Goal: Task Accomplishment & Management: Use online tool/utility

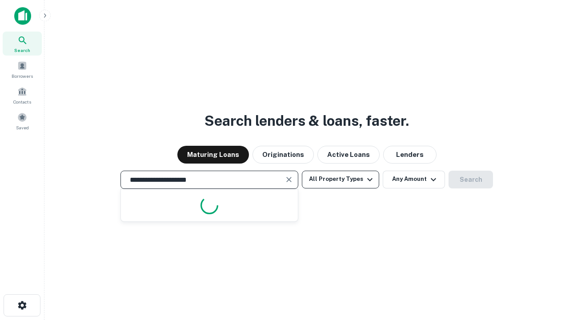
type input "**********"
click at [341, 179] on button "All Property Types" at bounding box center [340, 180] width 77 height 18
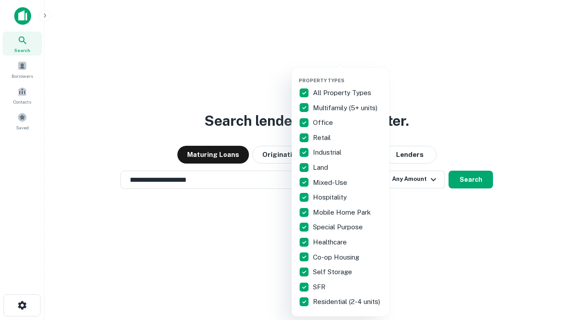
click at [348, 75] on button "button" at bounding box center [348, 75] width 98 height 0
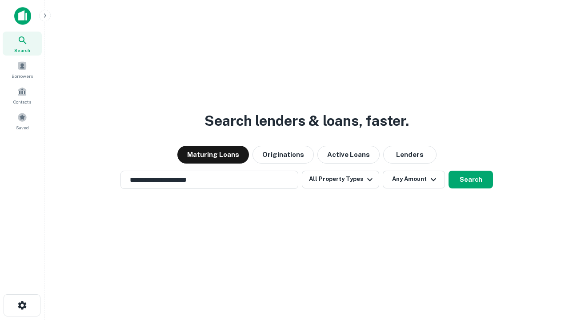
scroll to position [14, 0]
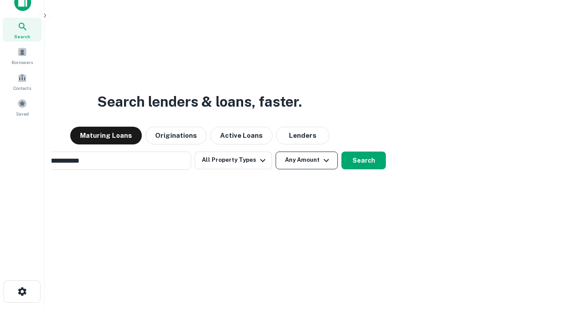
click at [276, 152] on button "Any Amount" at bounding box center [307, 161] width 62 height 18
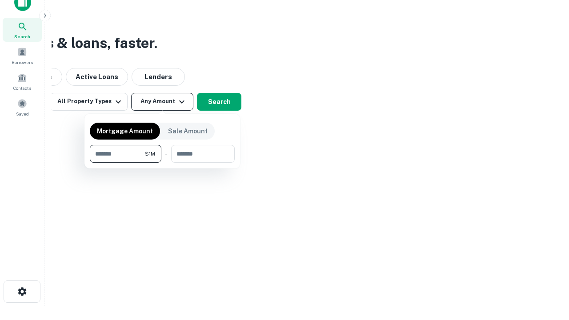
scroll to position [14, 0]
type input "*******"
click at [162, 163] on button "button" at bounding box center [162, 163] width 145 height 0
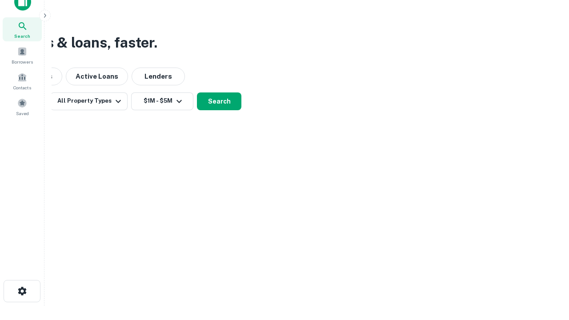
scroll to position [14, 0]
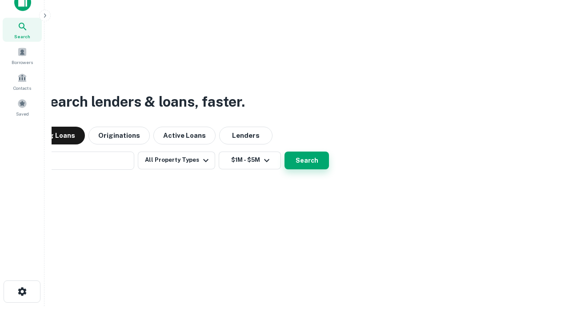
click at [285, 152] on button "Search" at bounding box center [307, 161] width 44 height 18
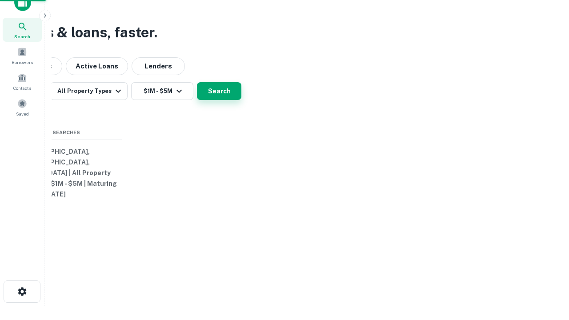
scroll to position [14, 0]
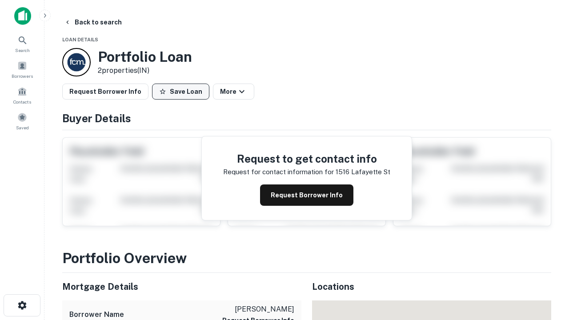
click at [180, 92] on button "Save Loan" at bounding box center [180, 92] width 57 height 16
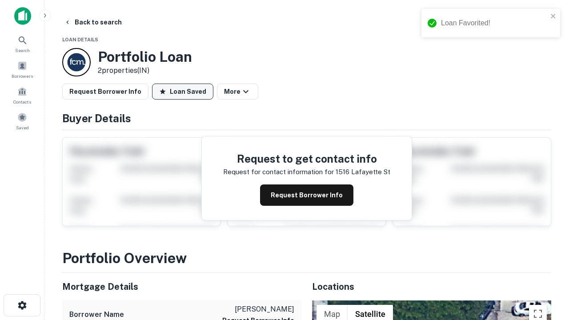
click at [183, 92] on button "Loan Saved" at bounding box center [182, 92] width 61 height 16
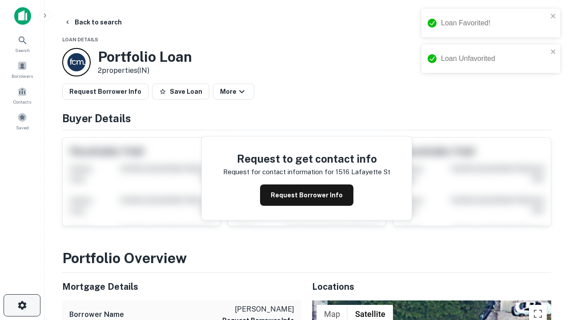
click at [22, 305] on icon "button" at bounding box center [22, 305] width 11 height 11
